Goal: Task Accomplishment & Management: Use online tool/utility

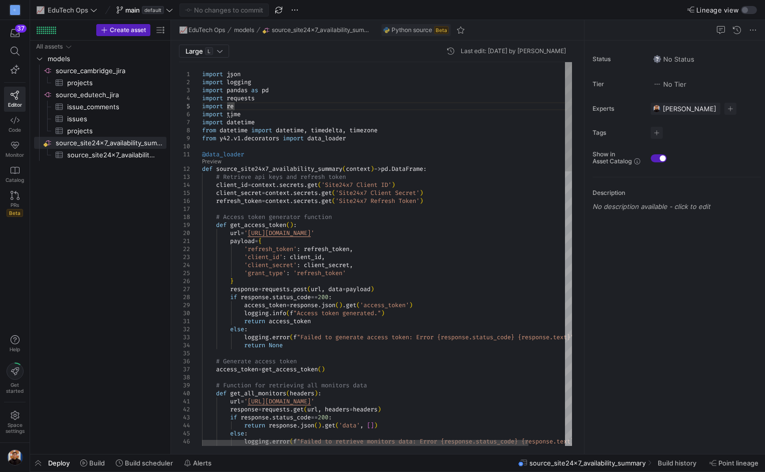
type textarea "@data_loader def source_site24x7_availability_summary(context) -> pd.DataFrame:…"
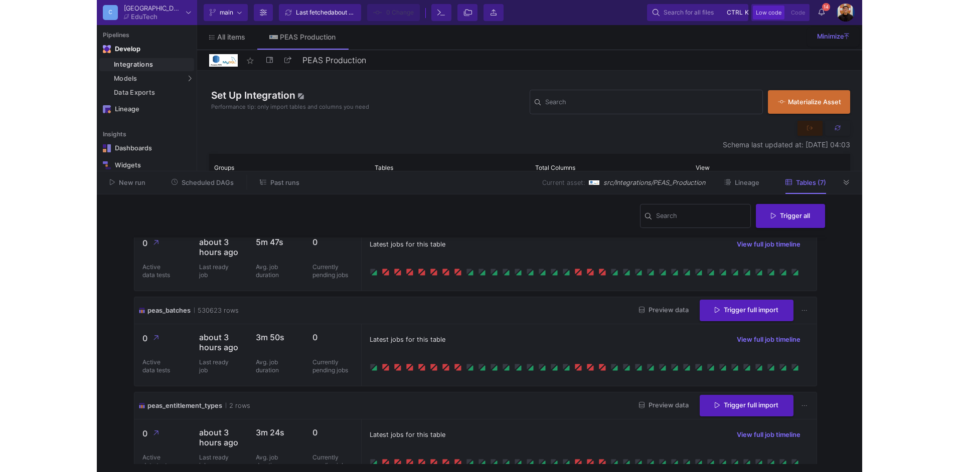
scroll to position [50, 0]
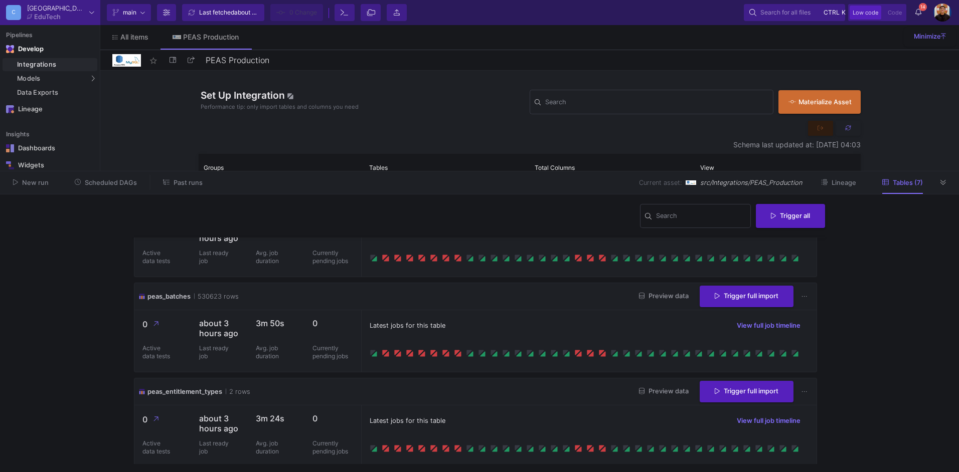
click at [45, 65] on div "Integrations" at bounding box center [56, 65] width 78 height 8
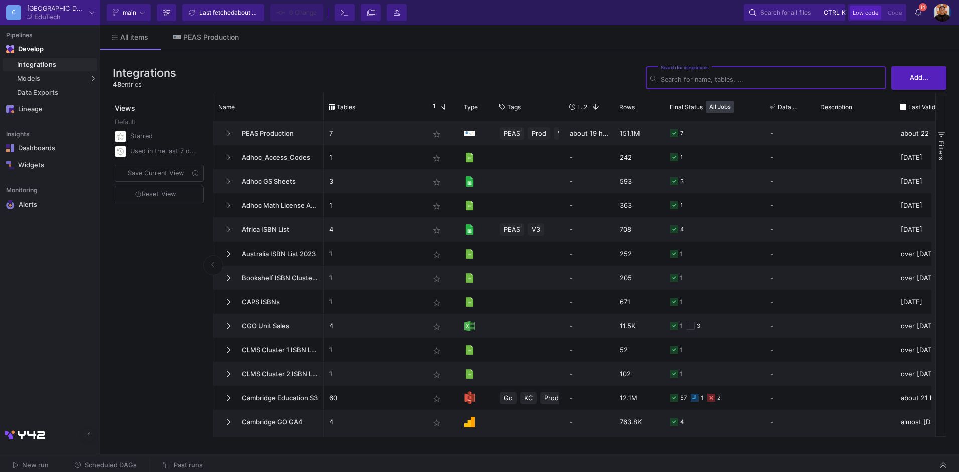
click at [186, 464] on span "Past runs" at bounding box center [188, 466] width 29 height 8
